Goal: Information Seeking & Learning: Find specific fact

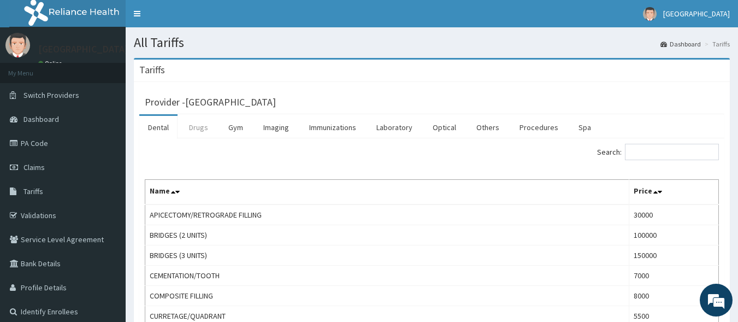
click at [194, 128] on link "Drugs" at bounding box center [198, 127] width 37 height 23
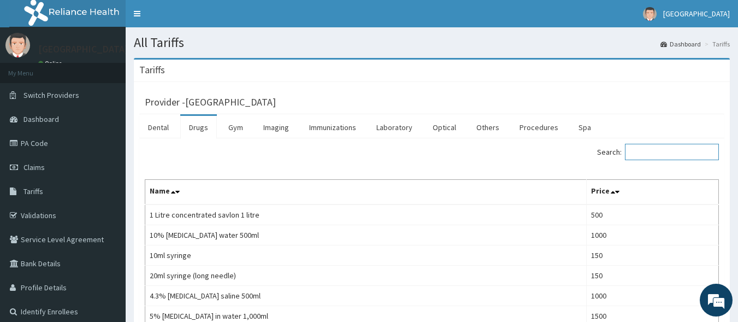
click at [683, 155] on input "Search:" at bounding box center [672, 152] width 94 height 16
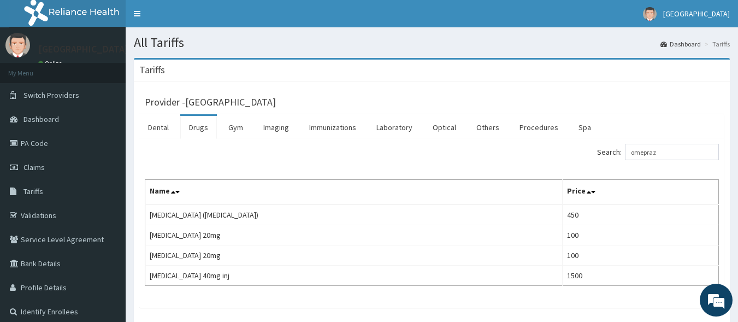
click at [518, 167] on div "Search: omepraz Name Price [MEDICAL_DATA] ([MEDICAL_DATA]) 450 [MEDICAL_DATA] 2…" at bounding box center [432, 215] width 574 height 142
drag, startPoint x: 684, startPoint y: 152, endPoint x: 606, endPoint y: 153, distance: 77.6
click at [606, 153] on div "Search: omepraz" at bounding box center [579, 153] width 279 height 19
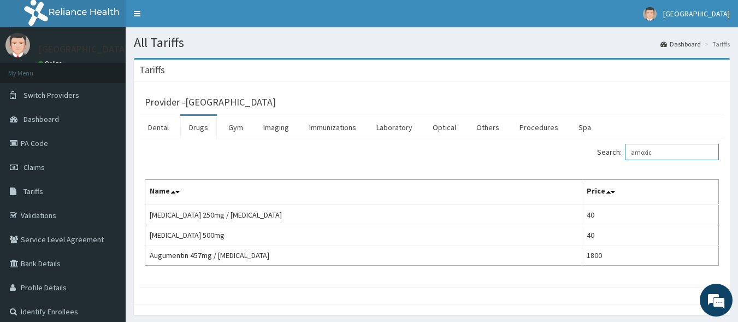
drag, startPoint x: 672, startPoint y: 154, endPoint x: 610, endPoint y: 164, distance: 62.6
click at [610, 164] on div "Search: amoxic Name Price [MEDICAL_DATA] 250mg / [MEDICAL_DATA] 40 [MEDICAL_DAT…" at bounding box center [432, 205] width 574 height 122
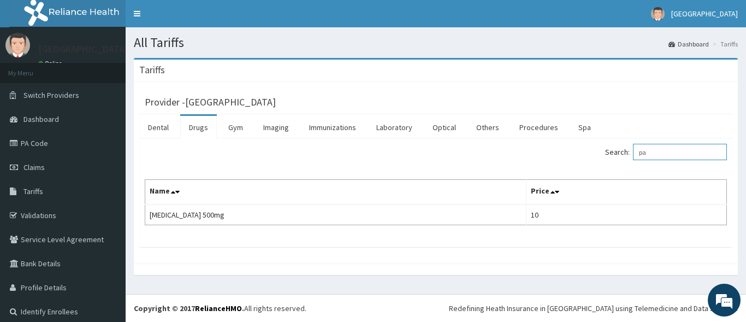
type input "p"
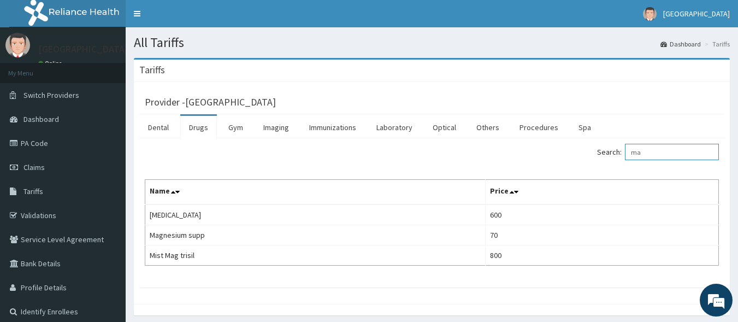
type input "m"
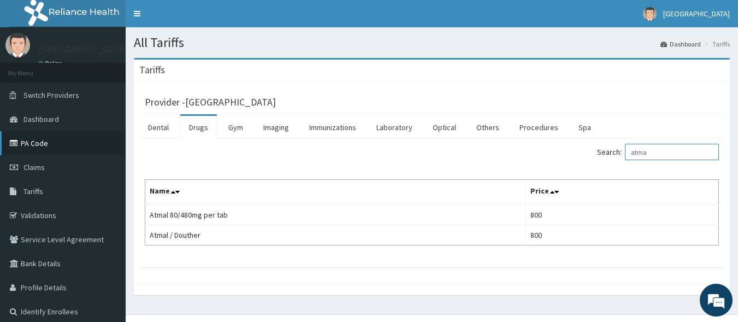
type input "atma"
click at [63, 144] on link "PA Code" at bounding box center [63, 143] width 126 height 24
